Goal: Information Seeking & Learning: Check status

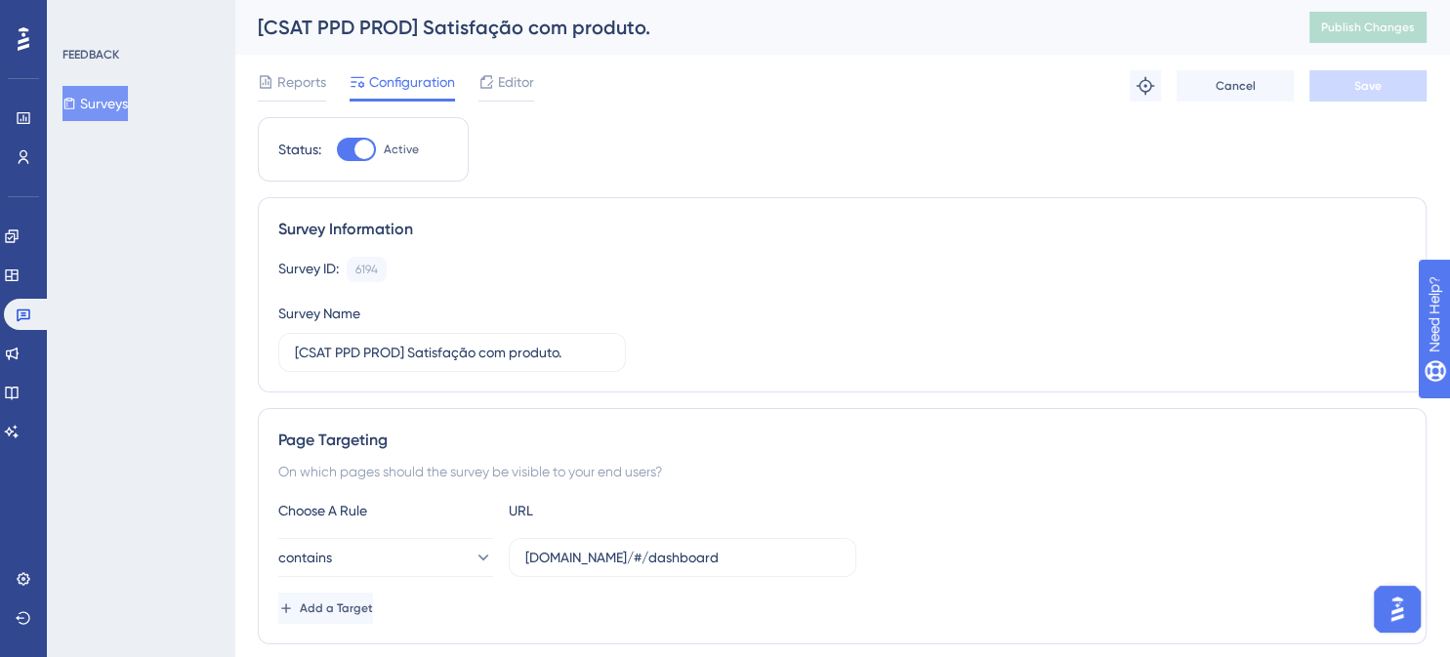
click at [23, 41] on icon at bounding box center [24, 38] width 12 height 23
click at [20, 232] on icon at bounding box center [12, 237] width 16 height 16
click at [20, 234] on icon at bounding box center [12, 237] width 16 height 16
click at [27, 34] on icon at bounding box center [24, 38] width 12 height 25
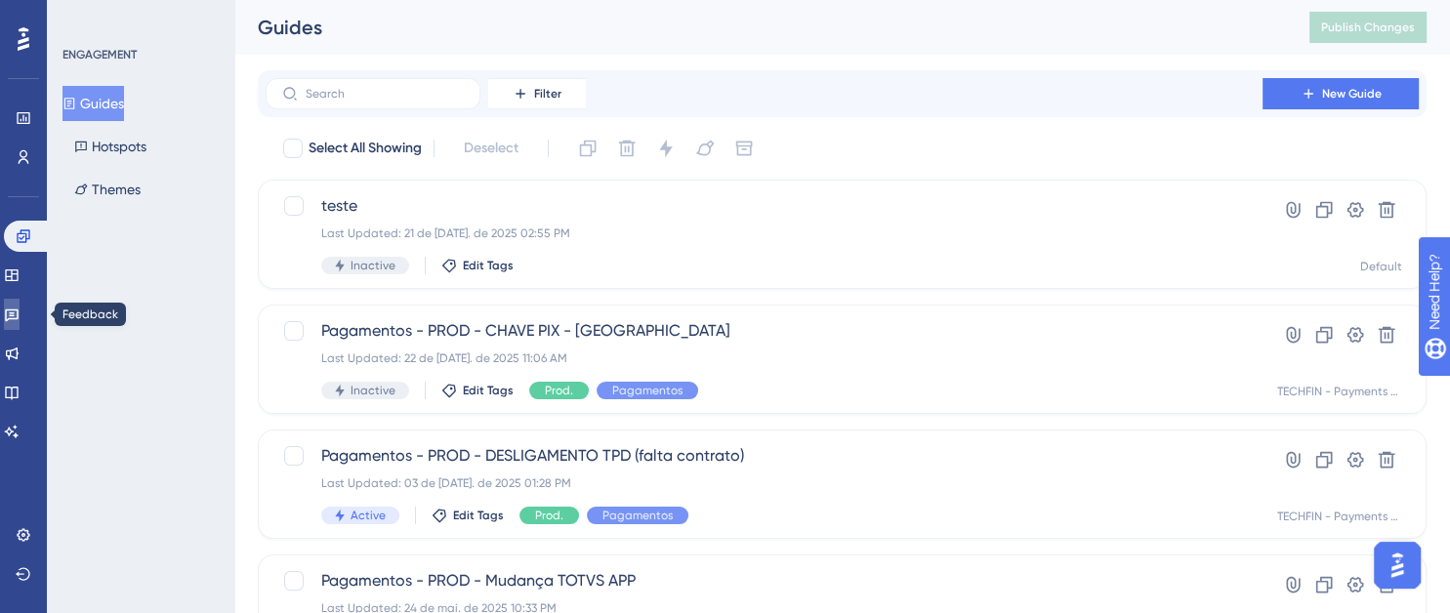
click at [18, 318] on icon at bounding box center [12, 316] width 14 height 13
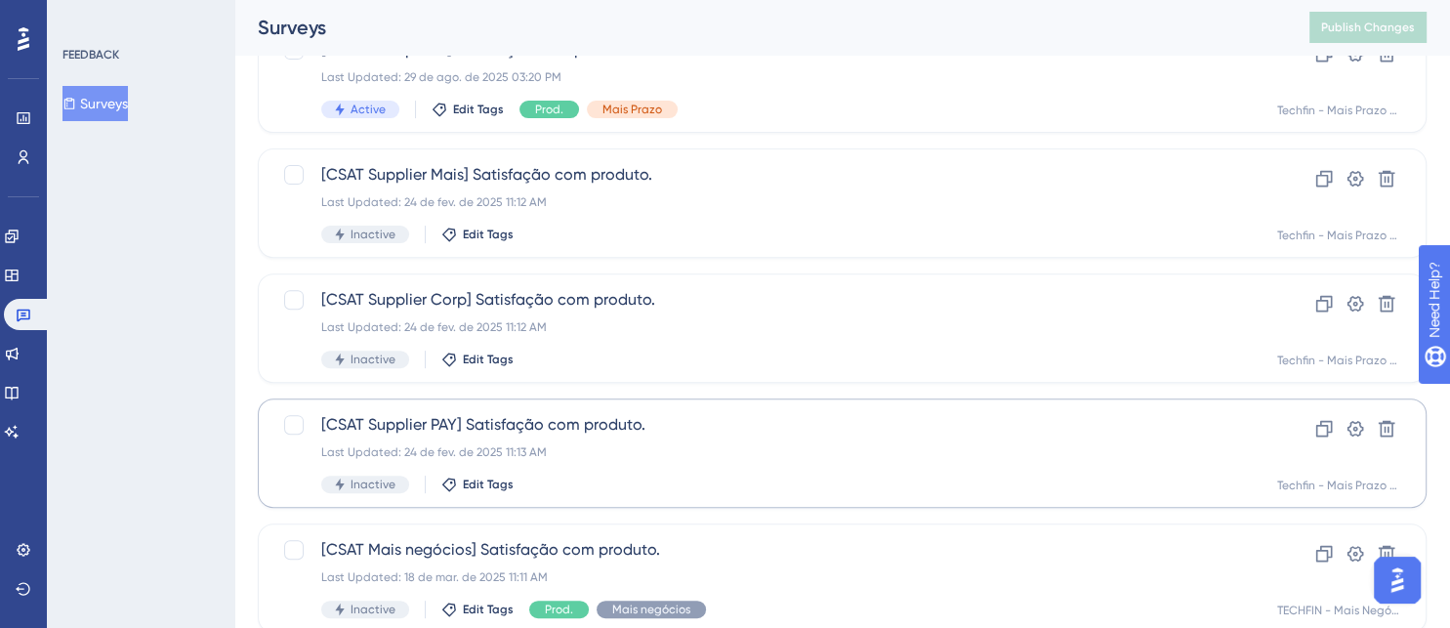
scroll to position [887, 0]
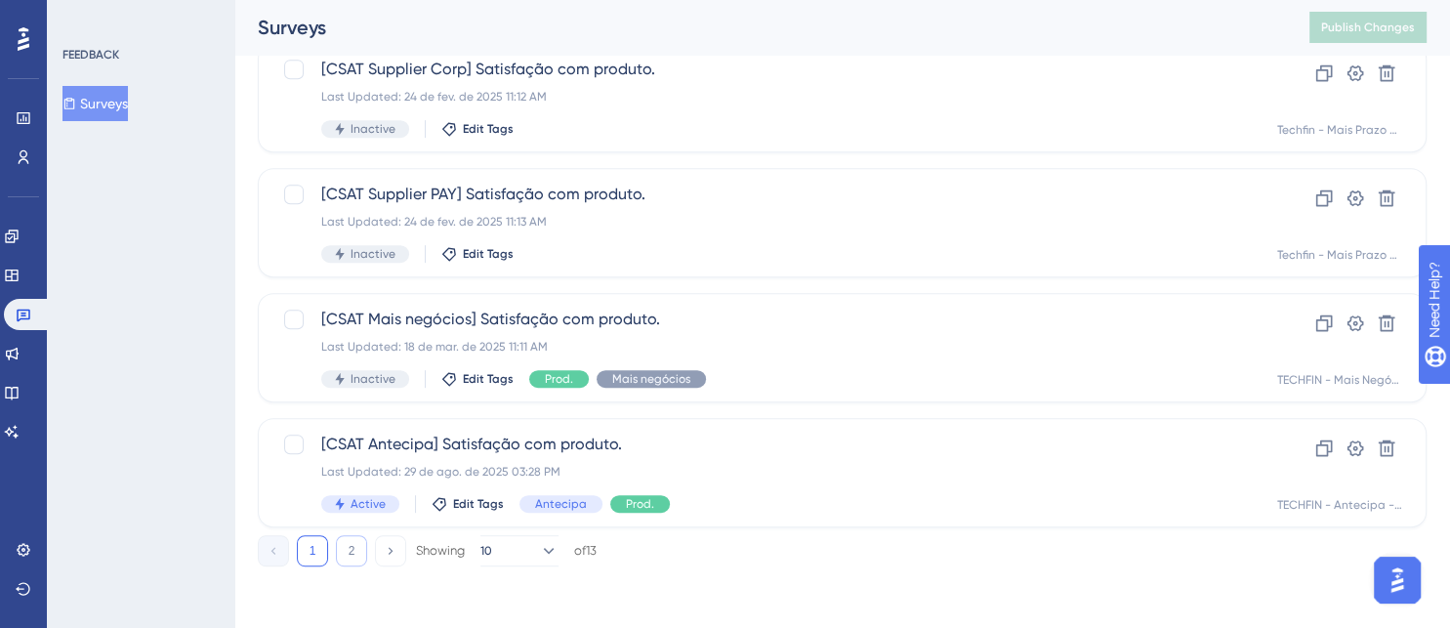
click at [351, 545] on button "2" at bounding box center [351, 550] width 31 height 31
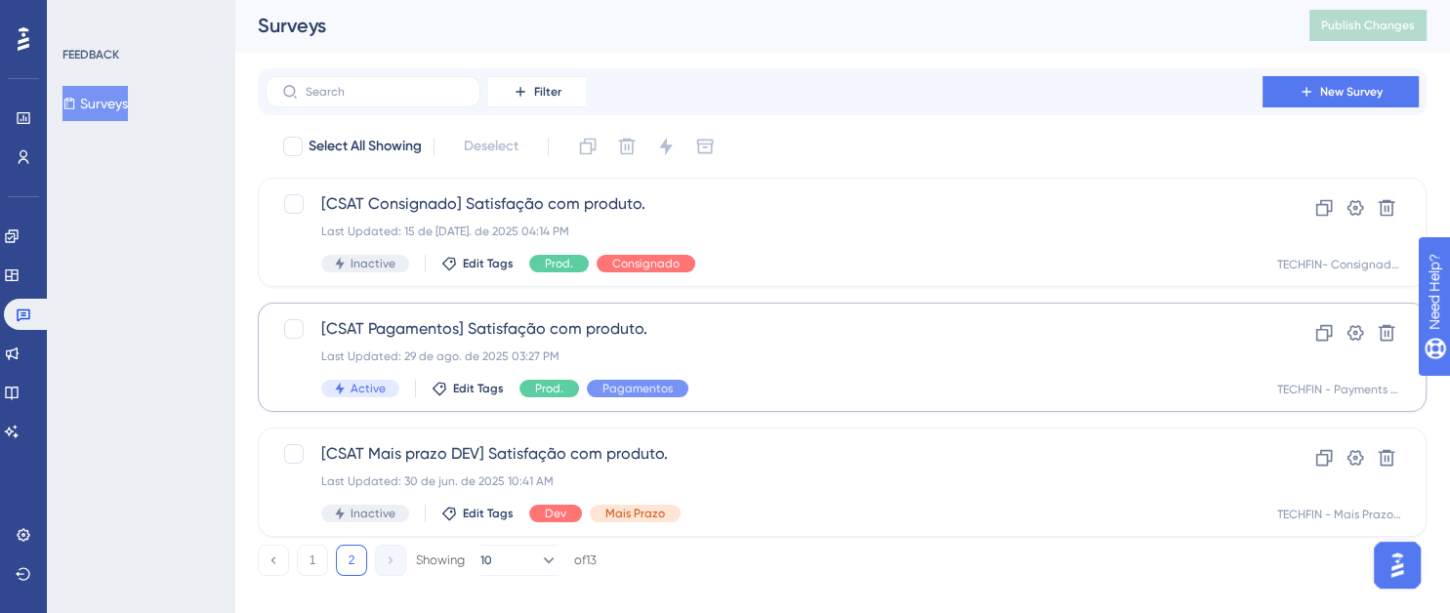
scroll to position [0, 0]
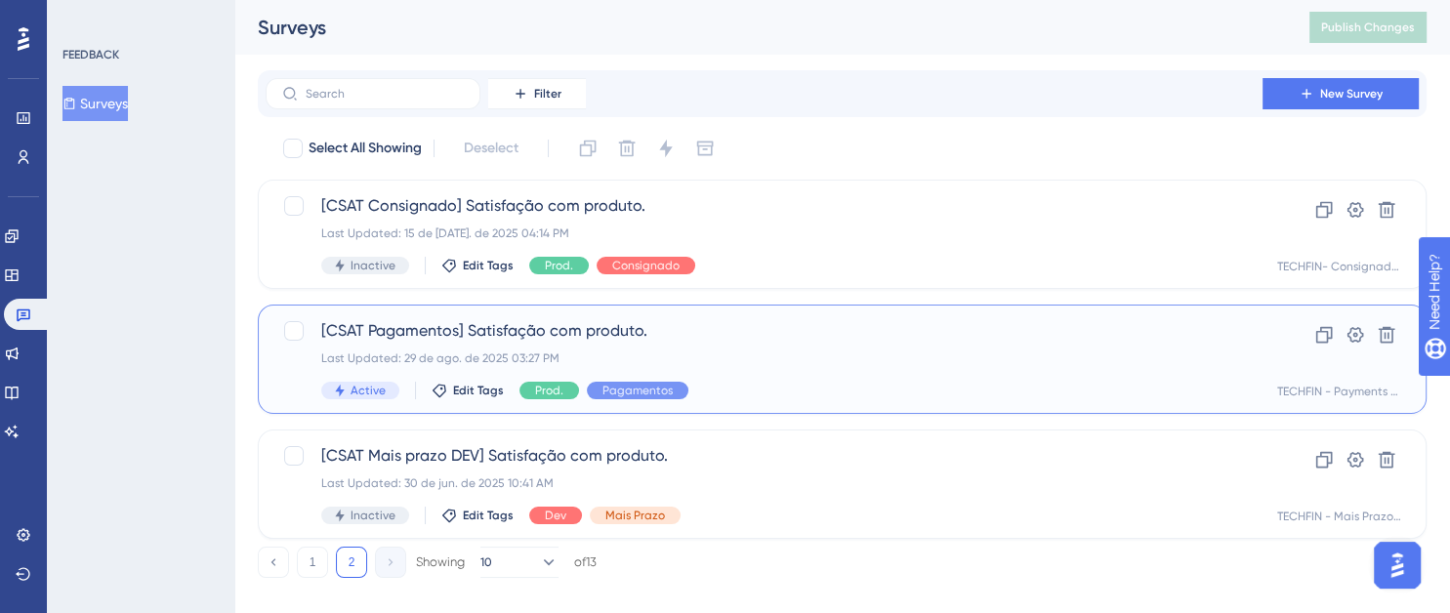
click at [757, 338] on span "[CSAT Pagamentos] Satisfação com produto." at bounding box center [764, 330] width 886 height 23
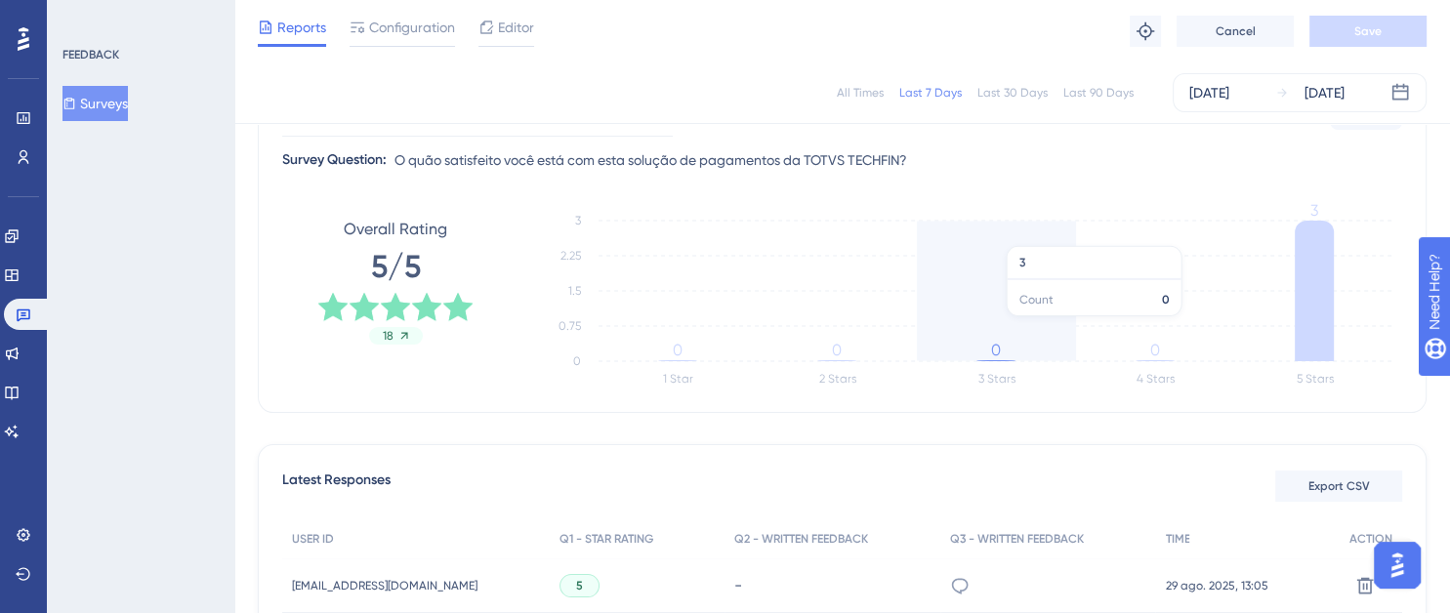
scroll to position [196, 0]
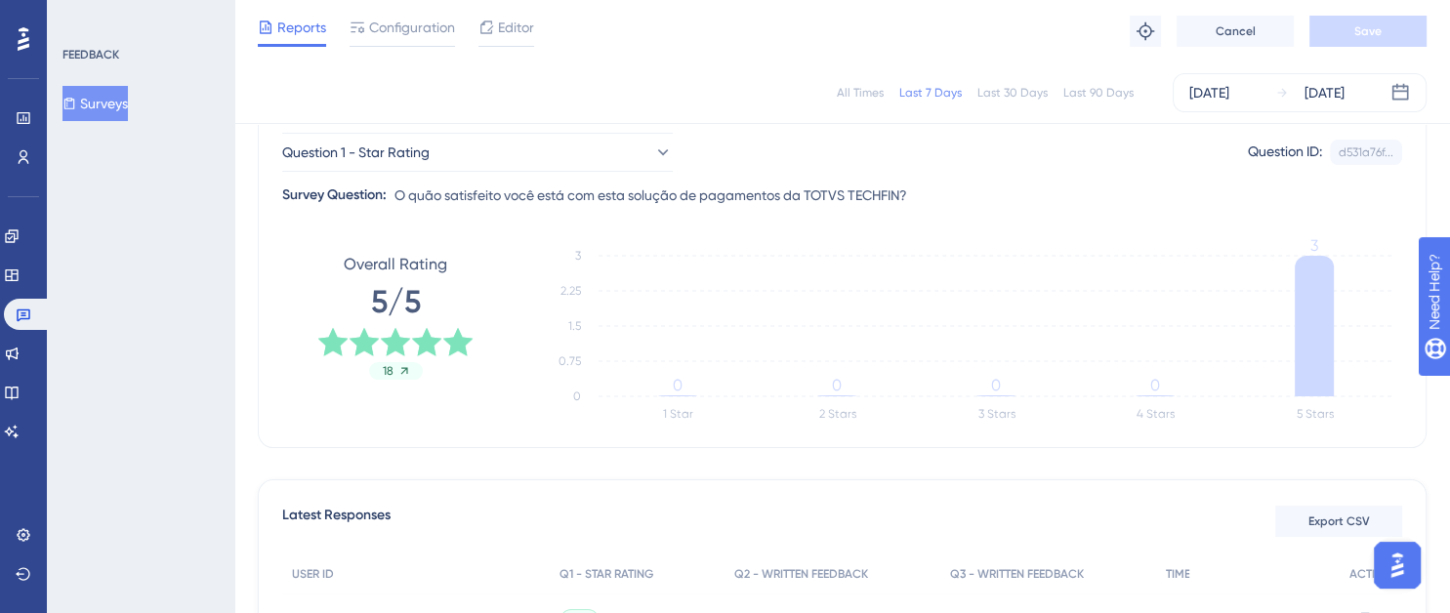
click at [1095, 94] on div "Last 90 Days" at bounding box center [1098, 93] width 70 height 16
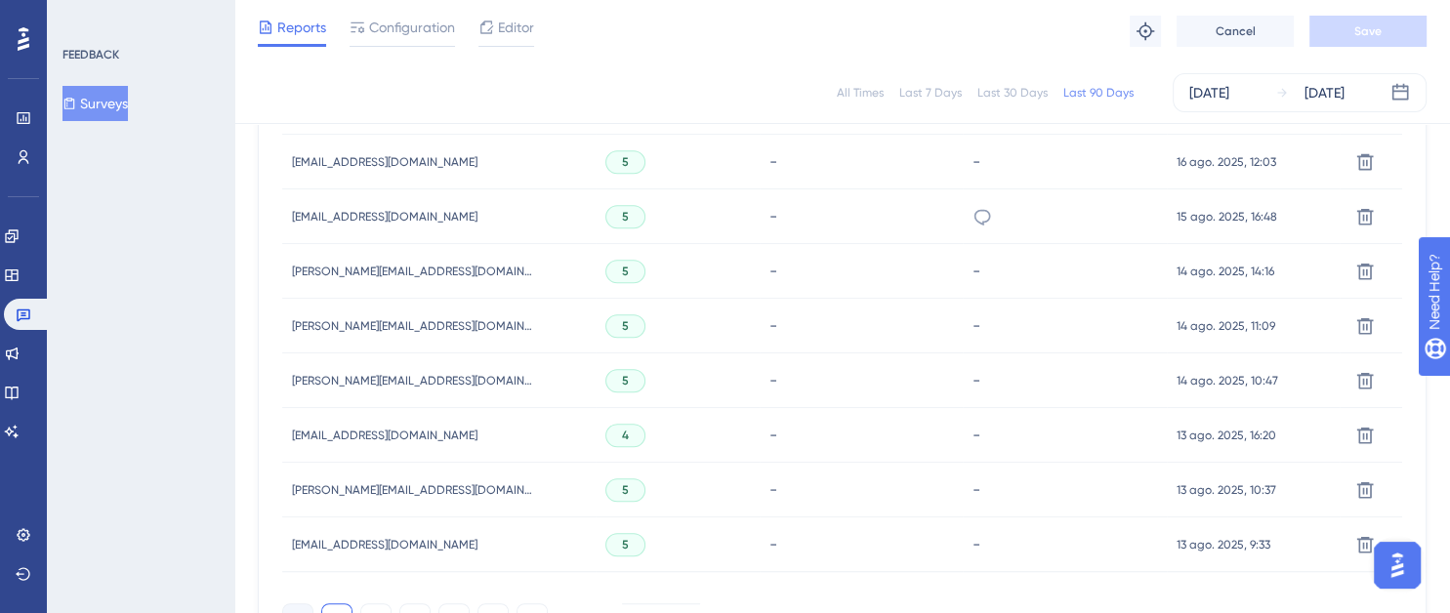
scroll to position [1458, 0]
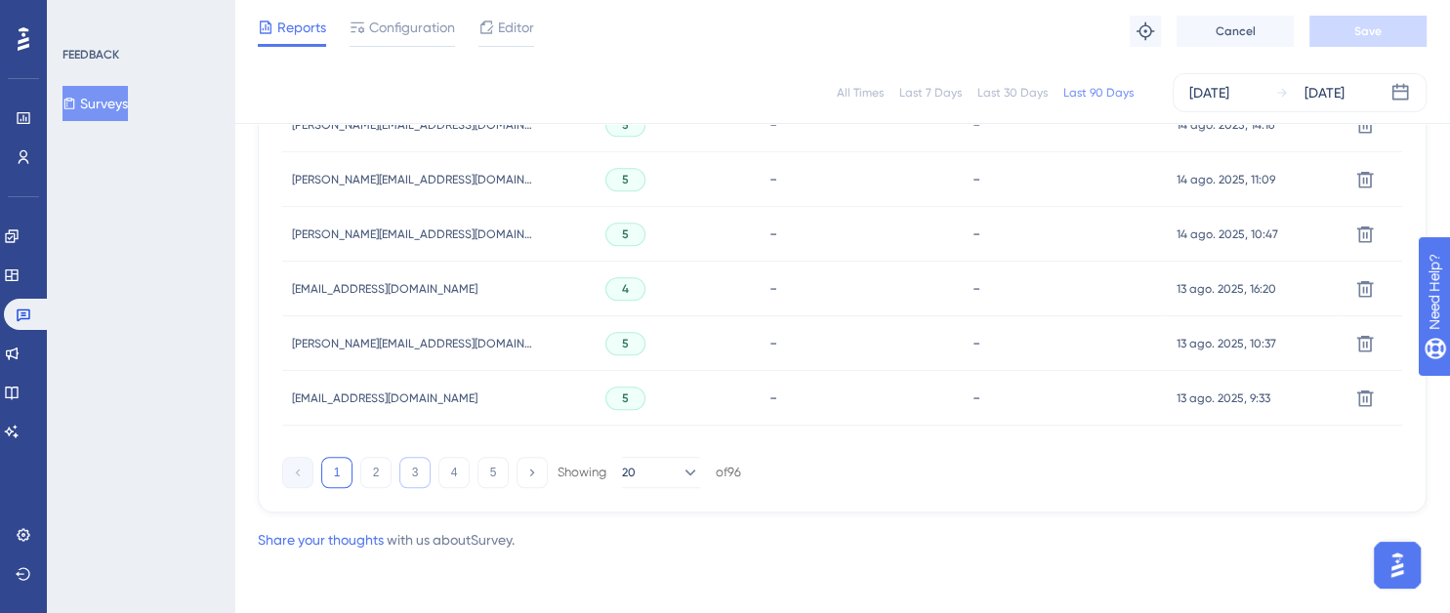
click at [414, 466] on button "3" at bounding box center [414, 472] width 31 height 31
click at [453, 477] on button "4" at bounding box center [453, 472] width 31 height 31
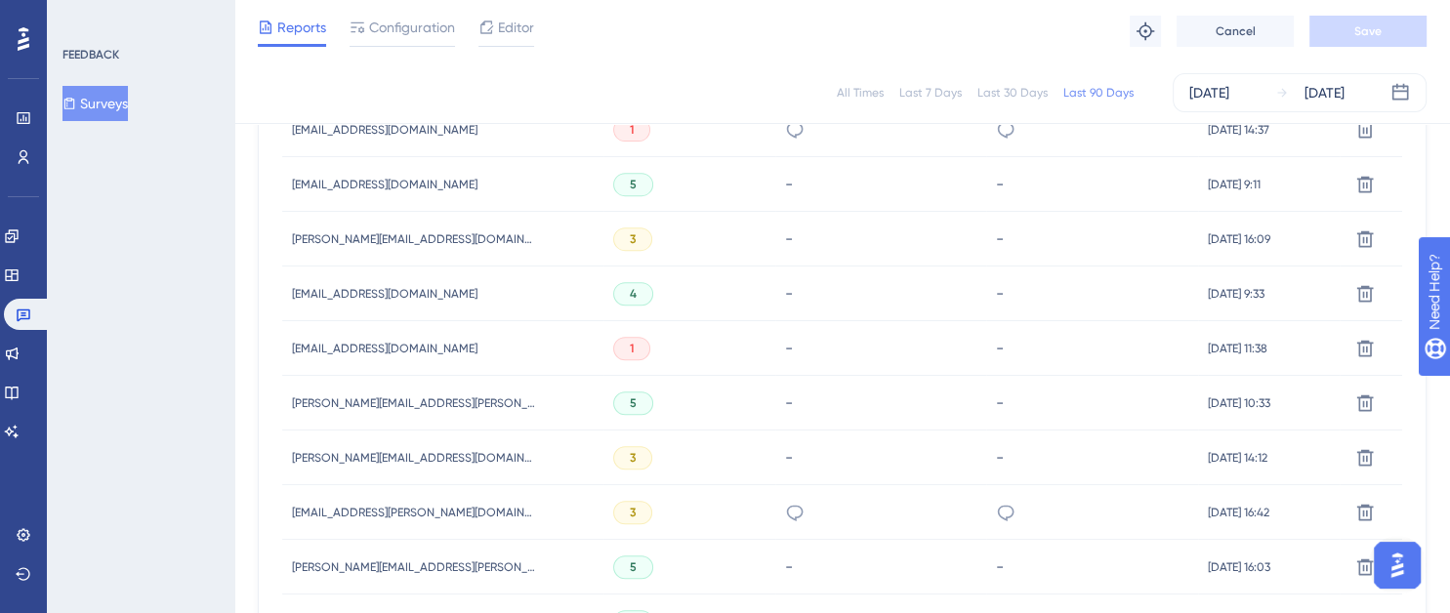
scroll to position [774, 0]
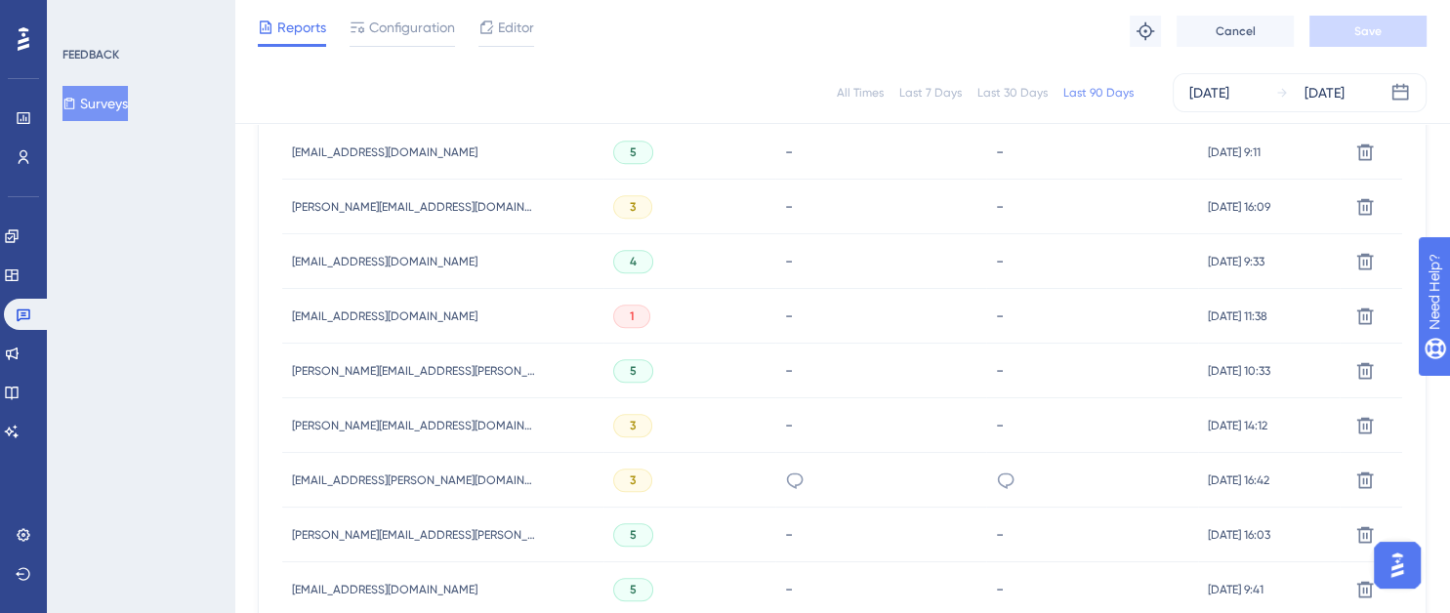
click at [107, 107] on button "Surveys" at bounding box center [94, 103] width 65 height 35
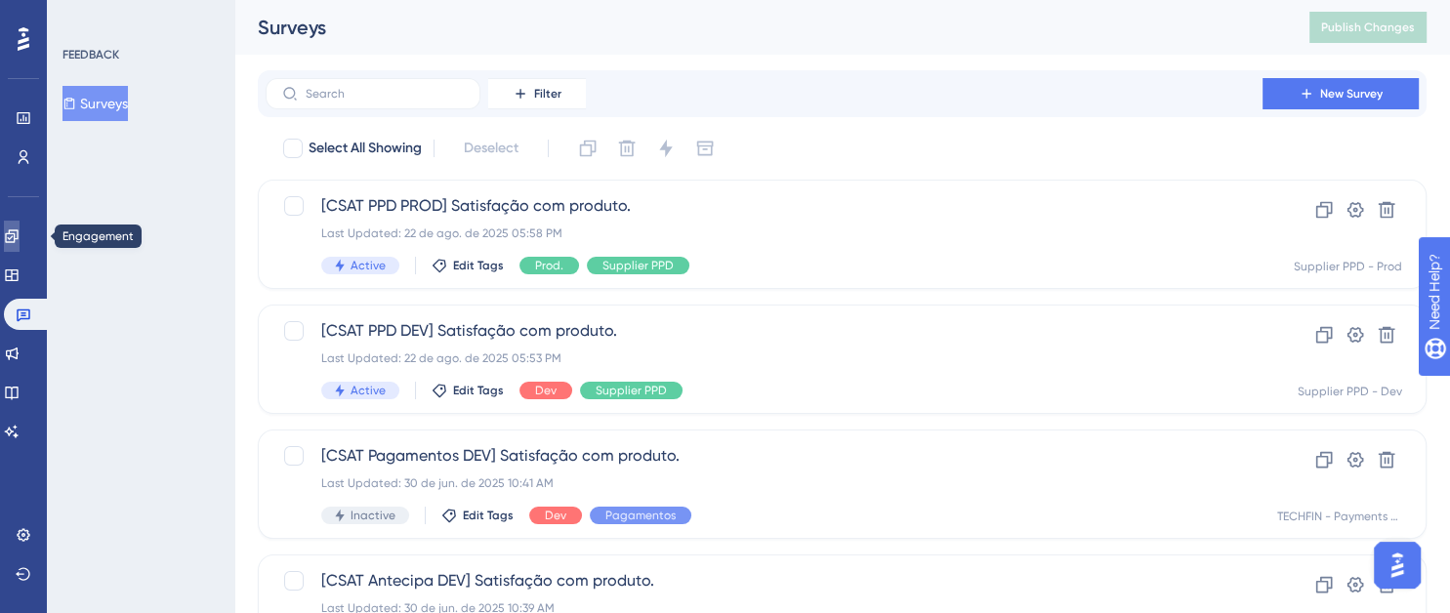
click at [18, 239] on icon at bounding box center [11, 235] width 13 height 13
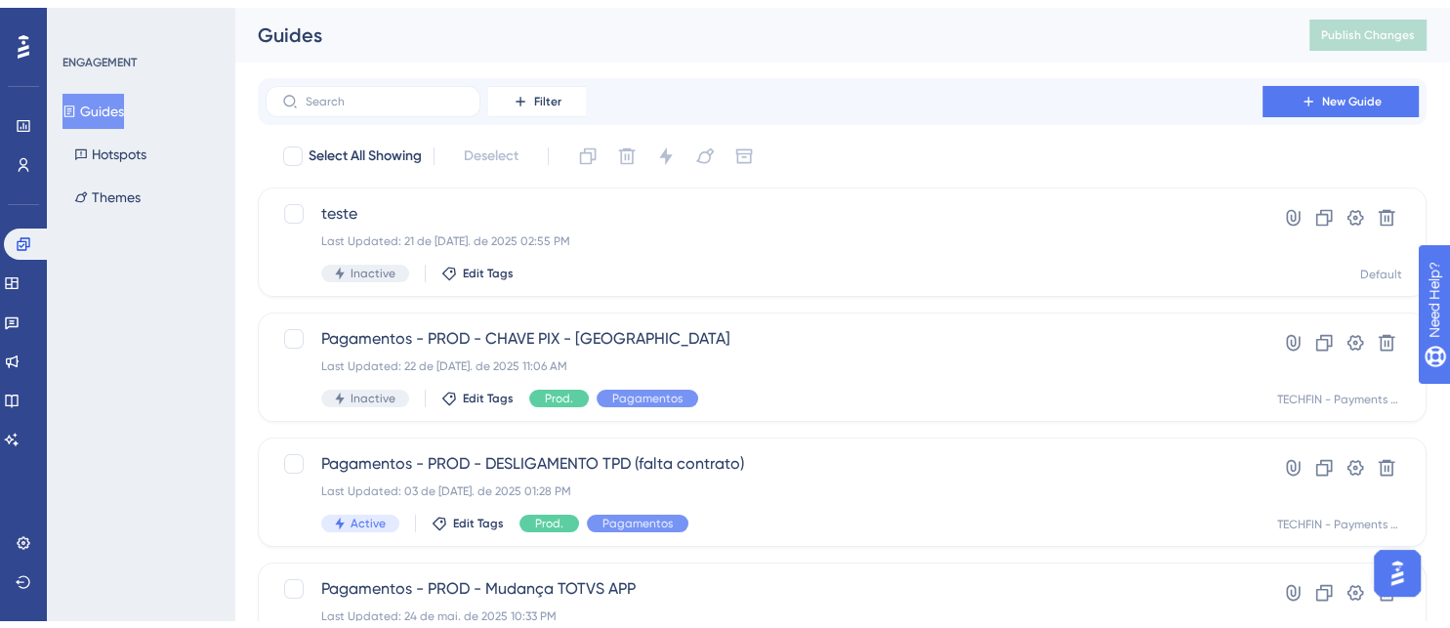
scroll to position [98, 0]
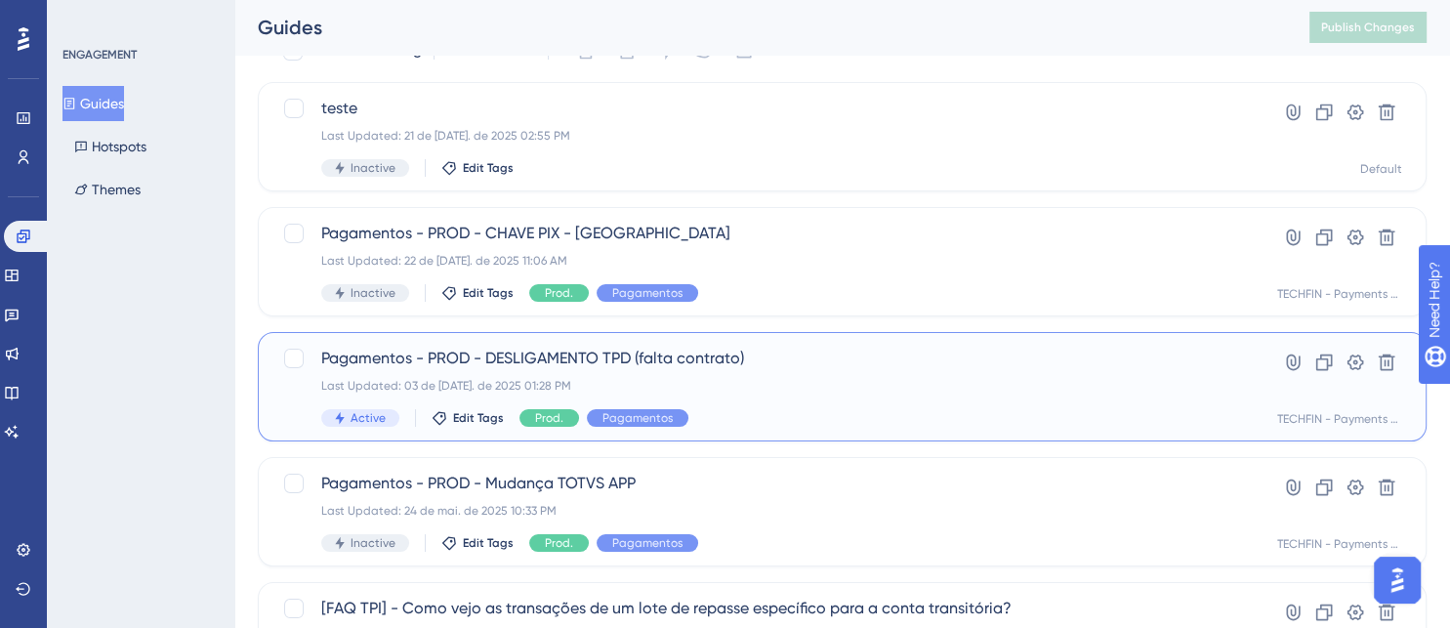
click at [765, 383] on div "Last Updated: 03 de [DATE]. de 2025 01:28 PM" at bounding box center [764, 386] width 886 height 16
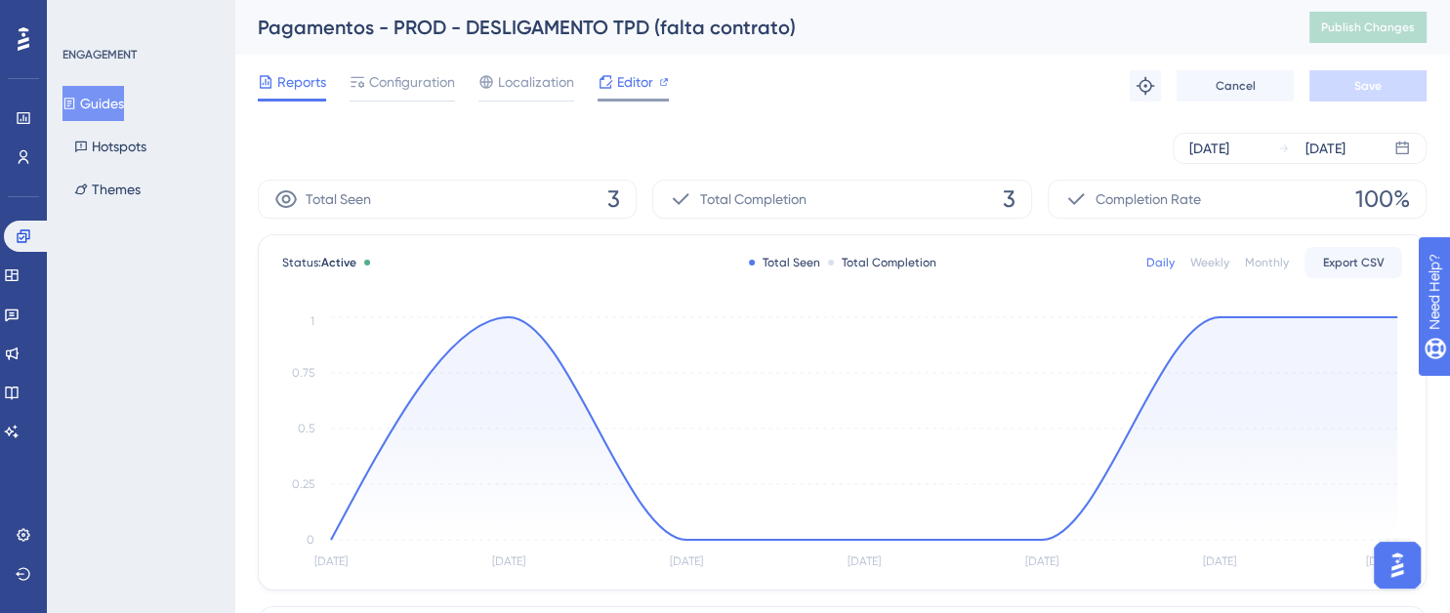
click at [625, 85] on span "Editor" at bounding box center [635, 81] width 36 height 23
